Goal: Information Seeking & Learning: Learn about a topic

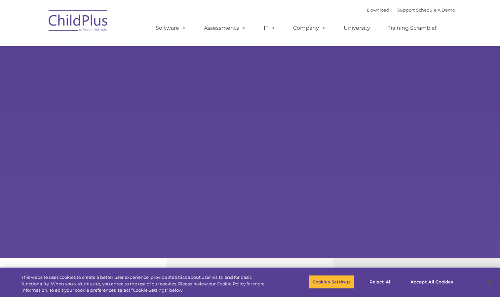
select select "MEDIUM"
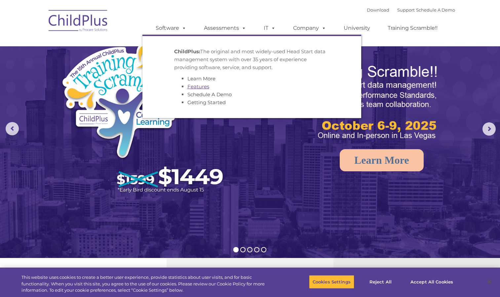
click at [191, 87] on link "Features" at bounding box center [198, 86] width 22 height 6
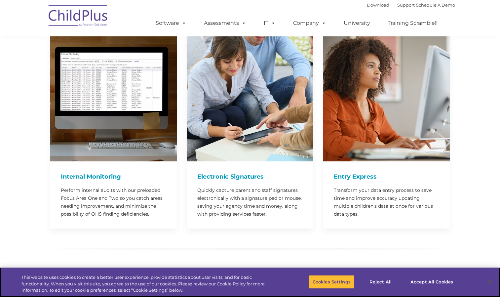
scroll to position [596, 0]
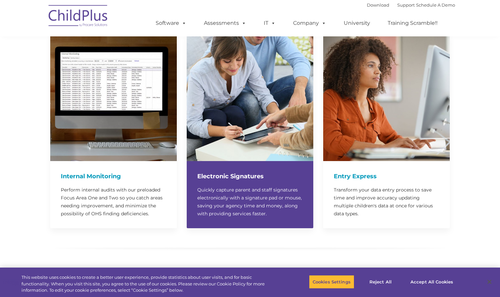
click at [238, 135] on img at bounding box center [250, 97] width 127 height 127
click at [227, 172] on h4 "Electronic Signatures" at bounding box center [249, 176] width 105 height 9
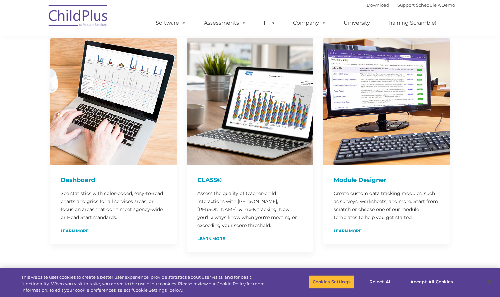
scroll to position [0, 0]
